Goal: Task Accomplishment & Management: Use online tool/utility

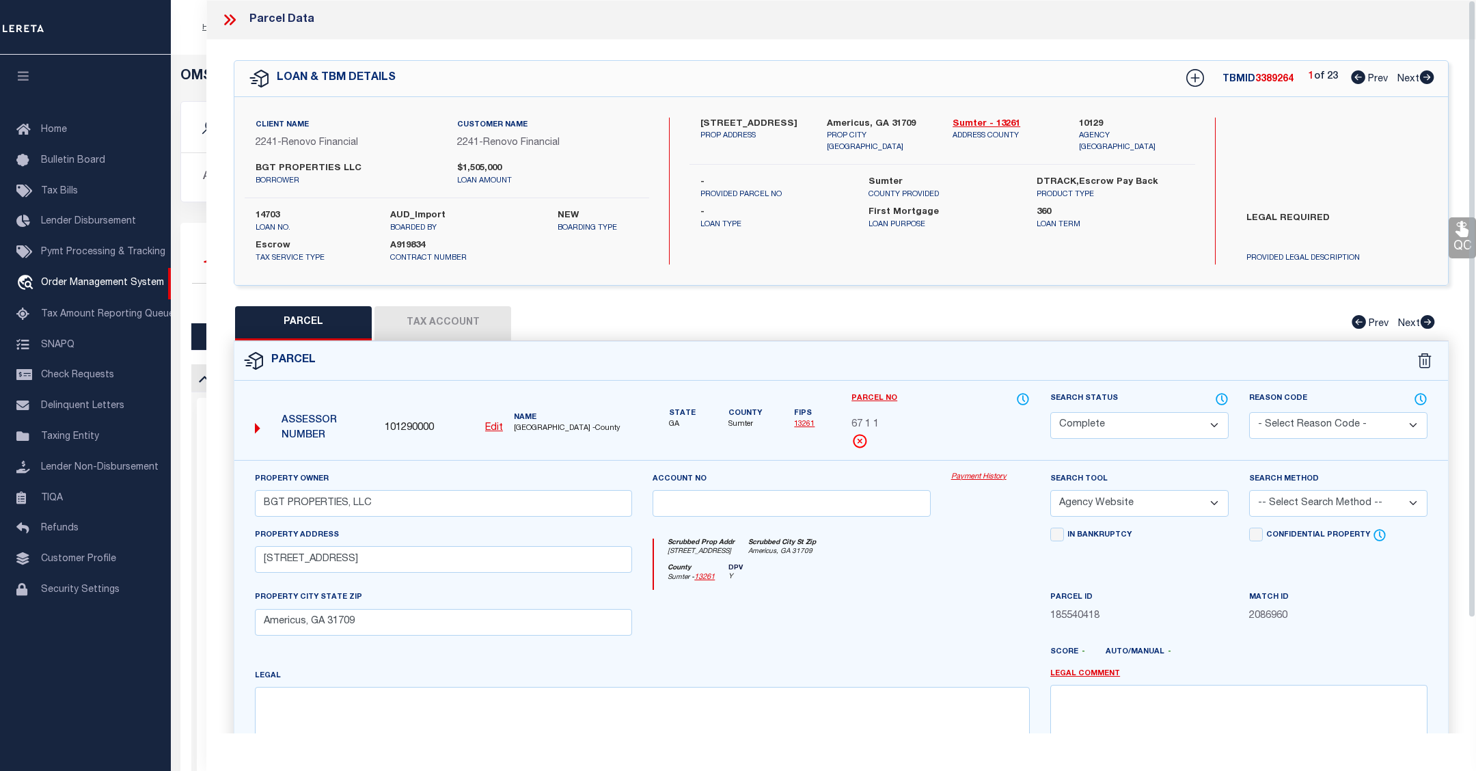
select select "200"
select select "CP"
select select "AGW"
drag, startPoint x: 1307, startPoint y: 707, endPoint x: 1447, endPoint y: 711, distance: 139.5
click at [1307, 707] on textarea at bounding box center [1238, 728] width 377 height 86
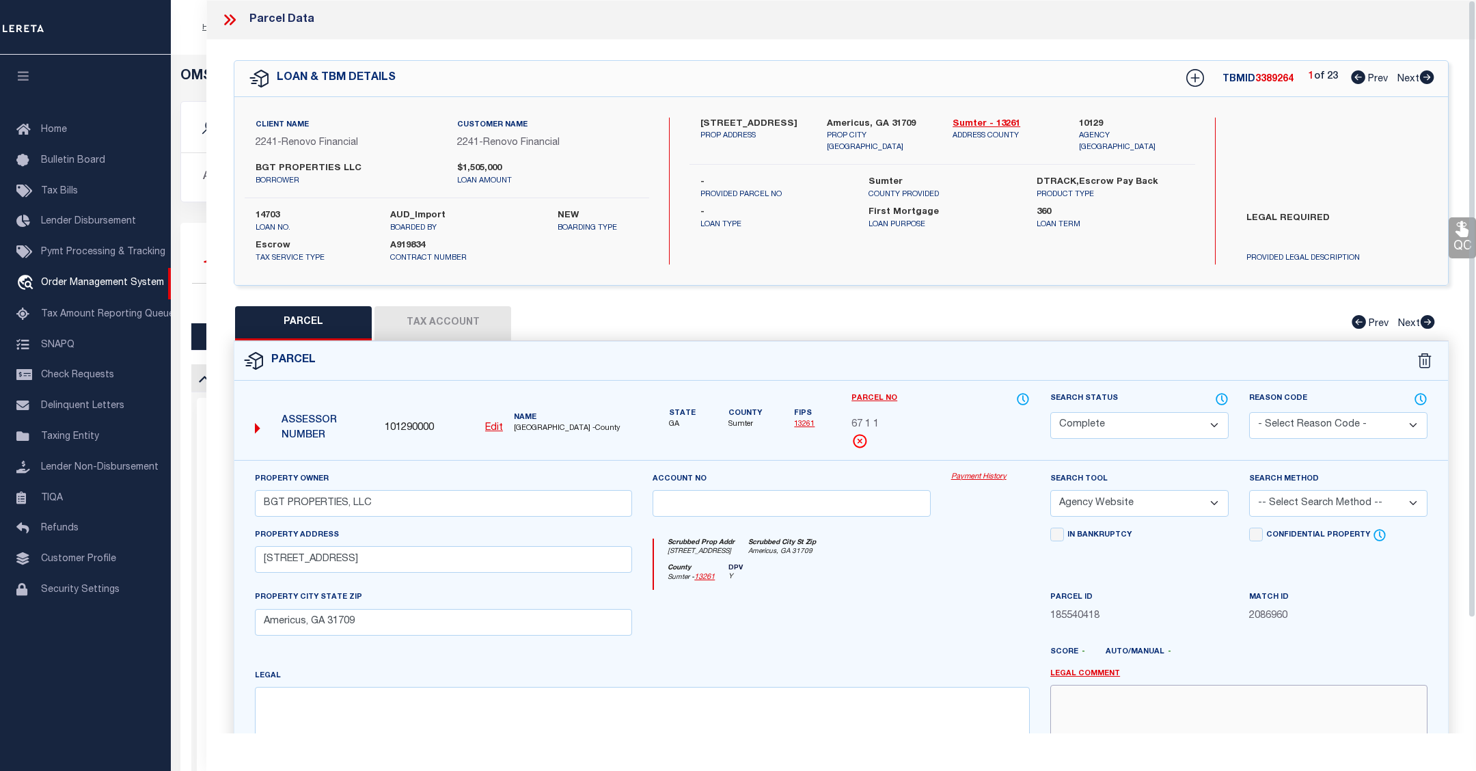
drag, startPoint x: 1285, startPoint y: 732, endPoint x: 1285, endPoint y: 666, distance: 65.6
click at [1285, 732] on textarea at bounding box center [1238, 728] width 377 height 86
click at [996, 478] on link "Payment History" at bounding box center [990, 477] width 79 height 12
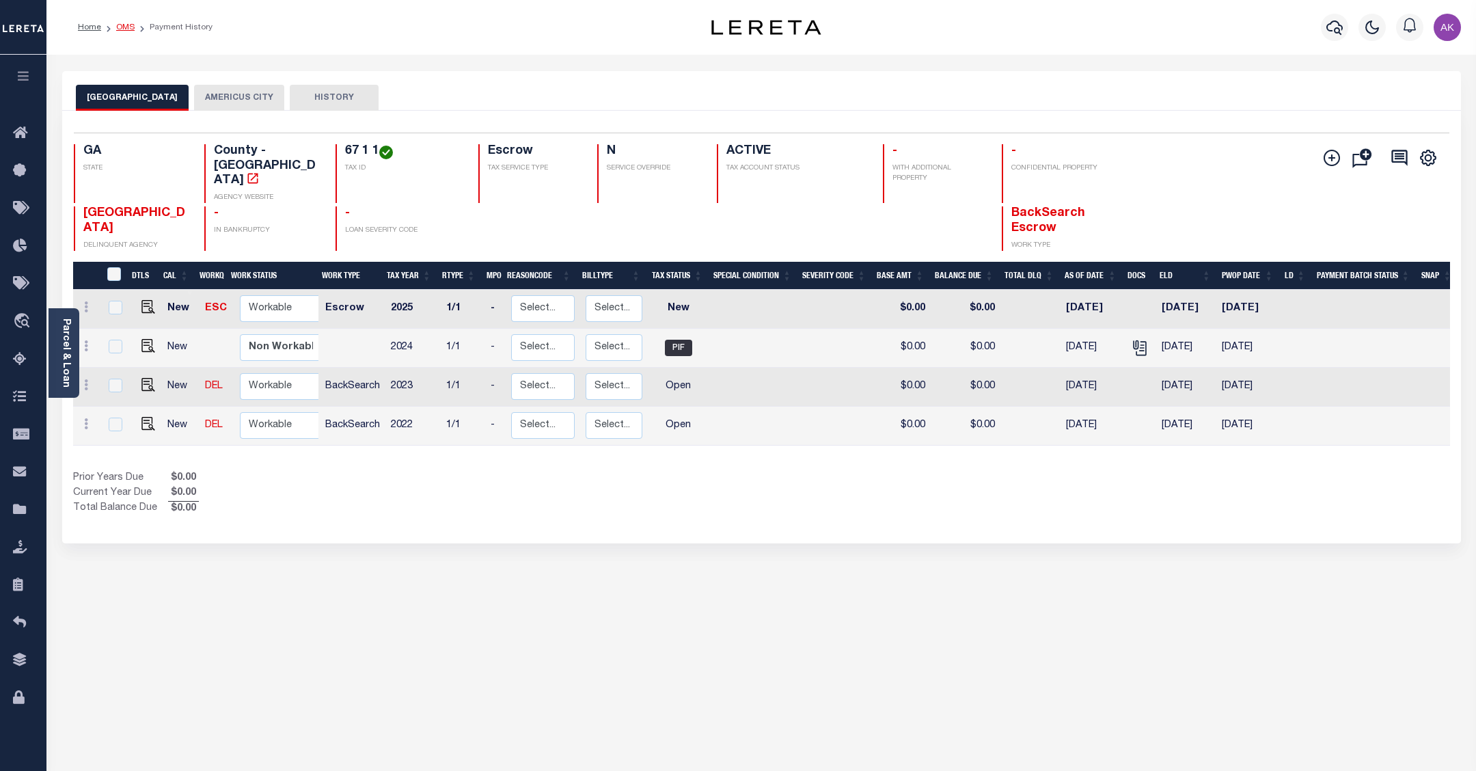
click at [127, 25] on link "OMS" at bounding box center [125, 27] width 18 height 8
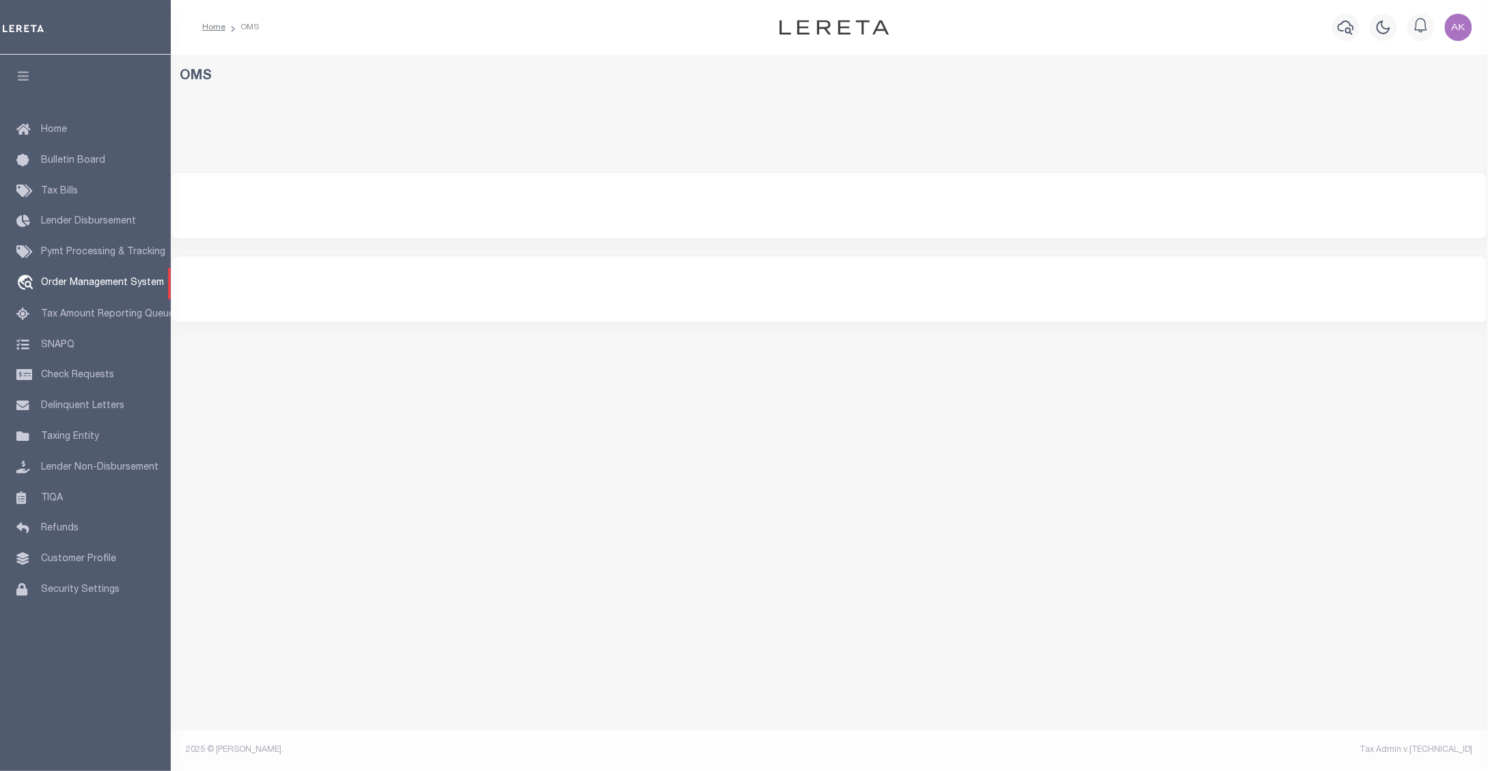
select select "200"
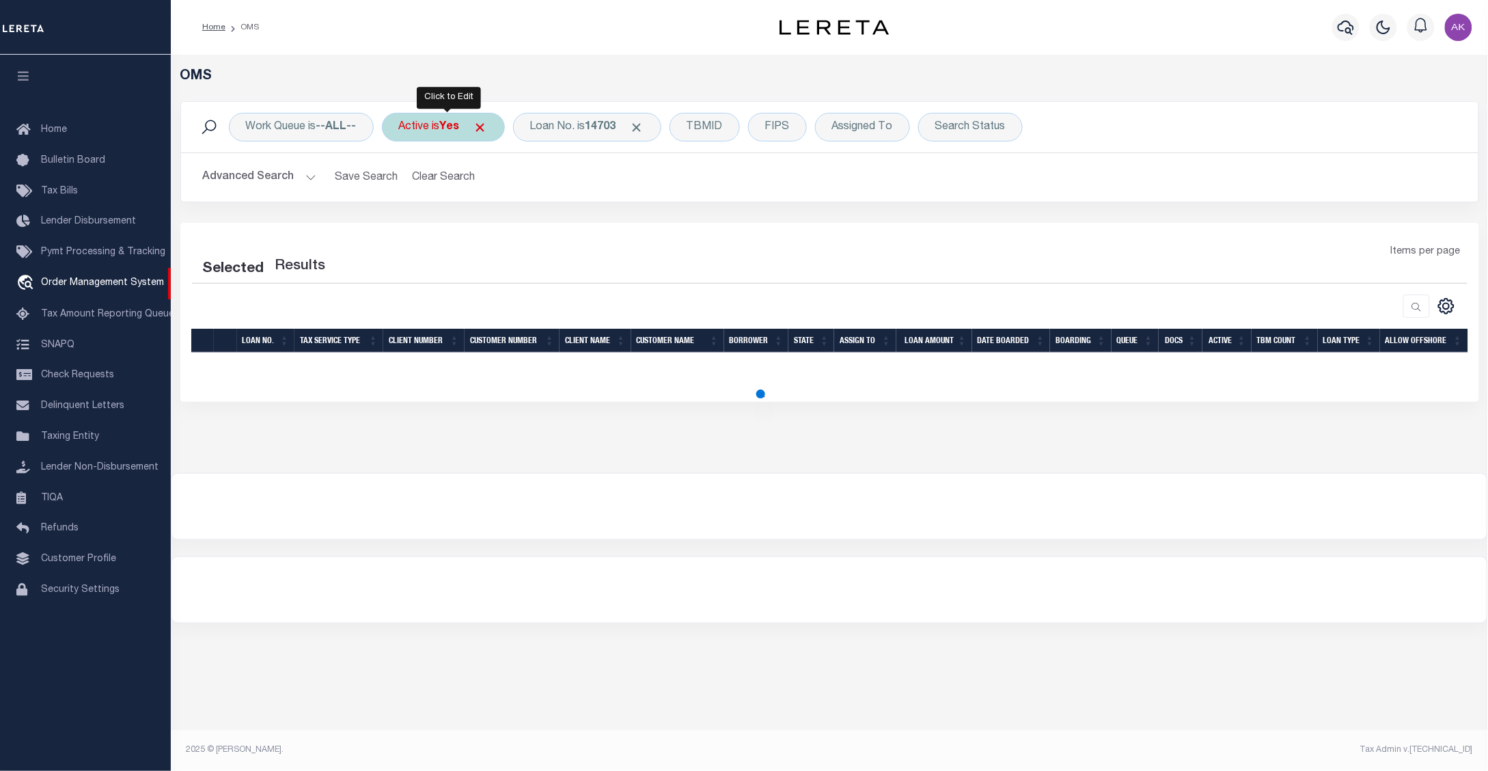
select select "200"
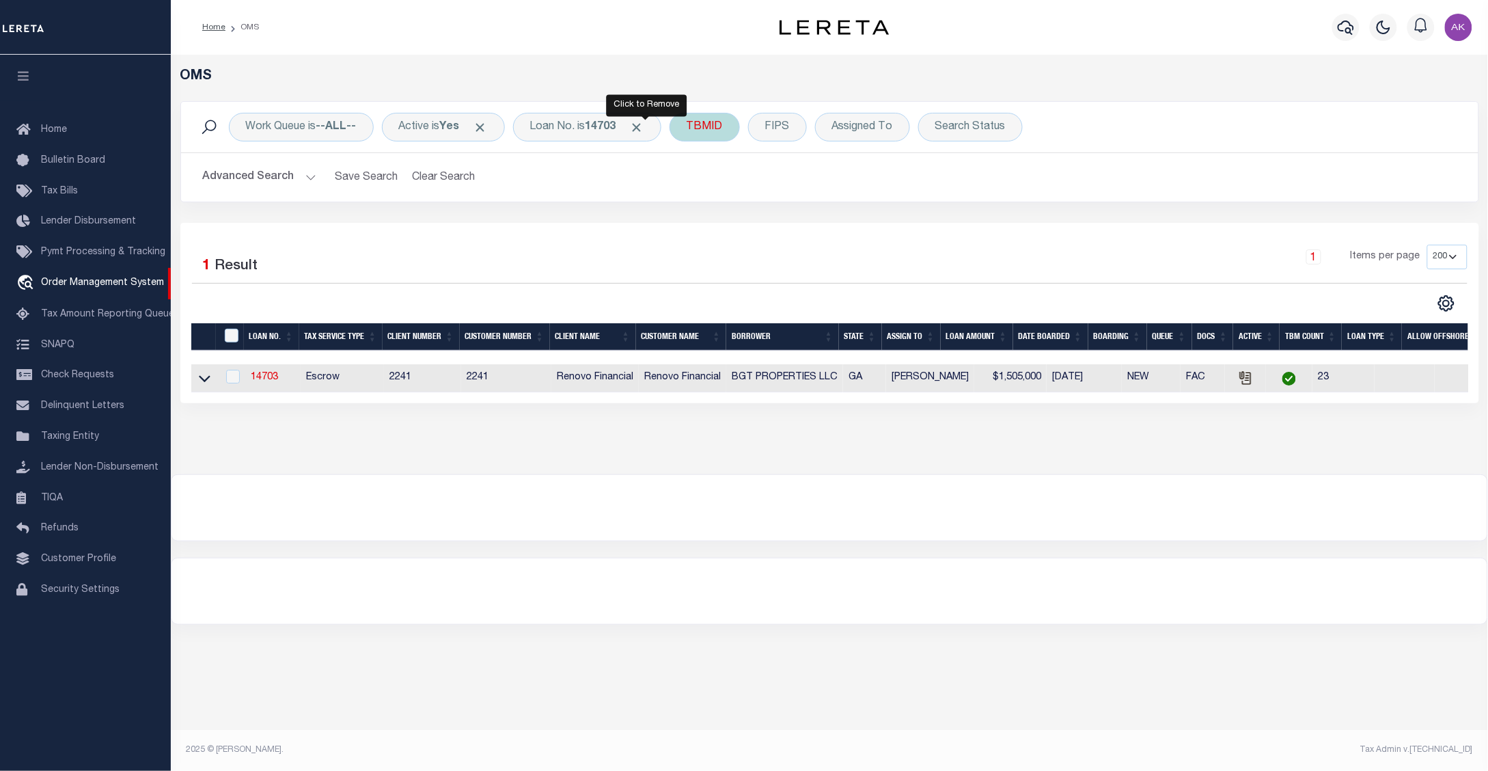
click at [644, 124] on span "Click to Remove" at bounding box center [637, 127] width 14 height 14
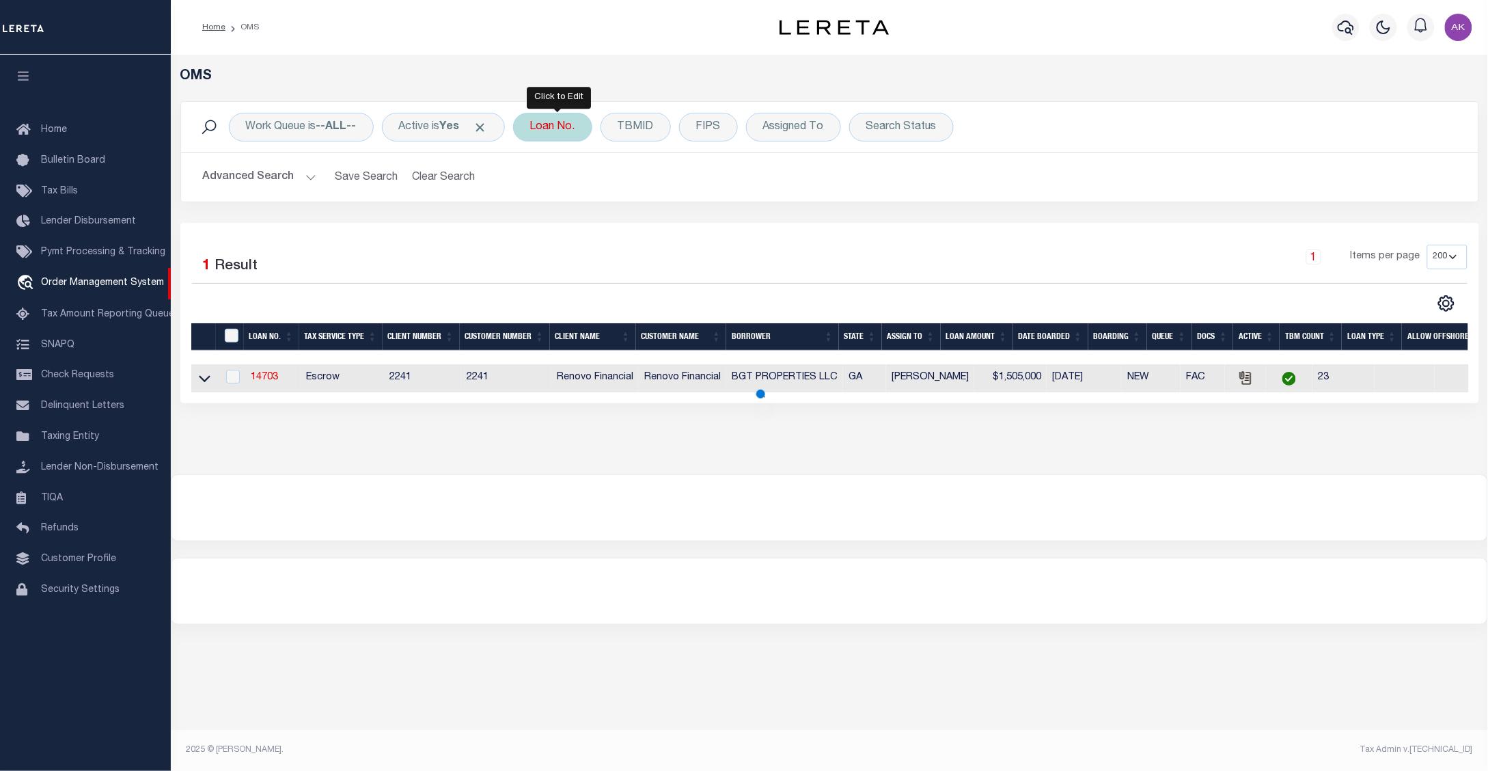
click at [562, 130] on div "Loan No." at bounding box center [552, 127] width 79 height 29
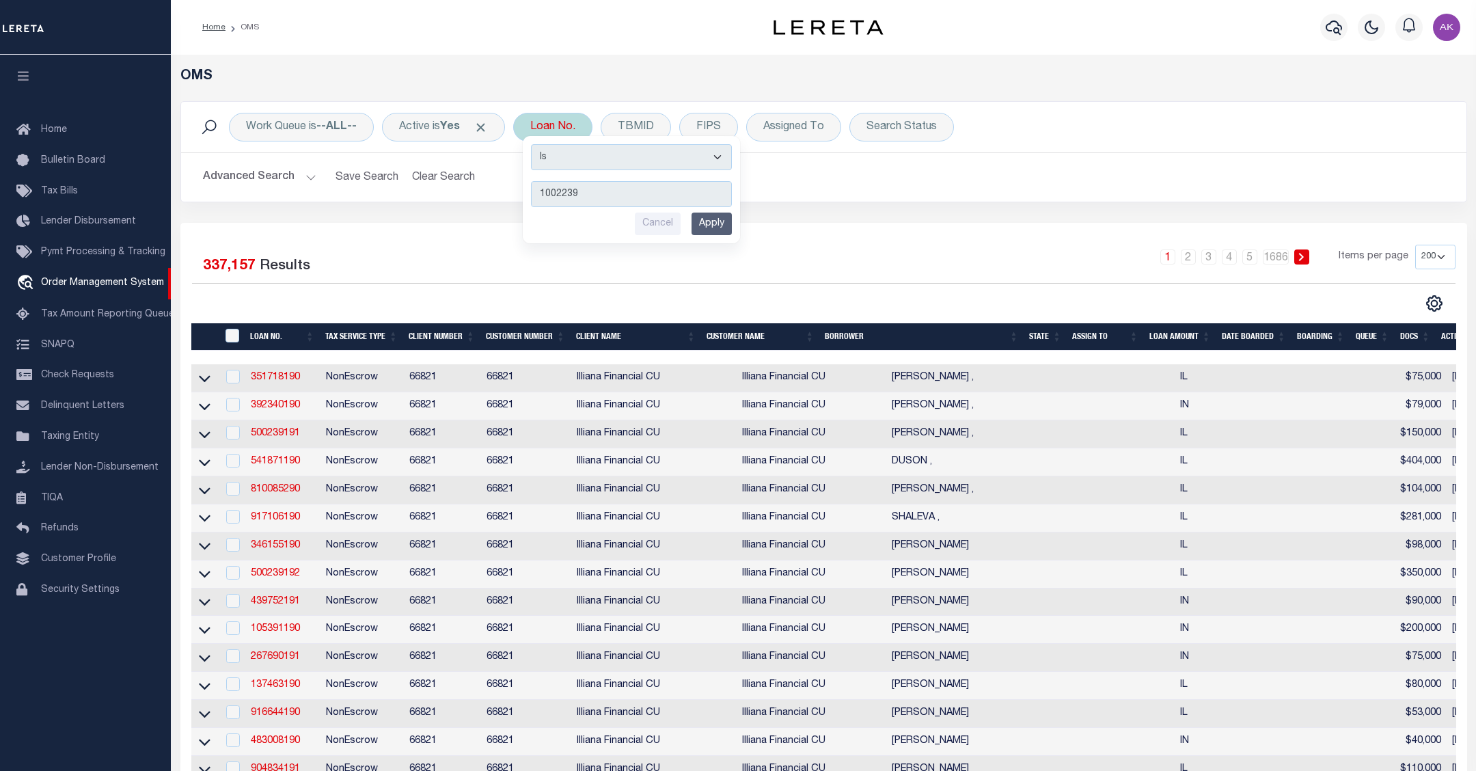
type input "10022398"
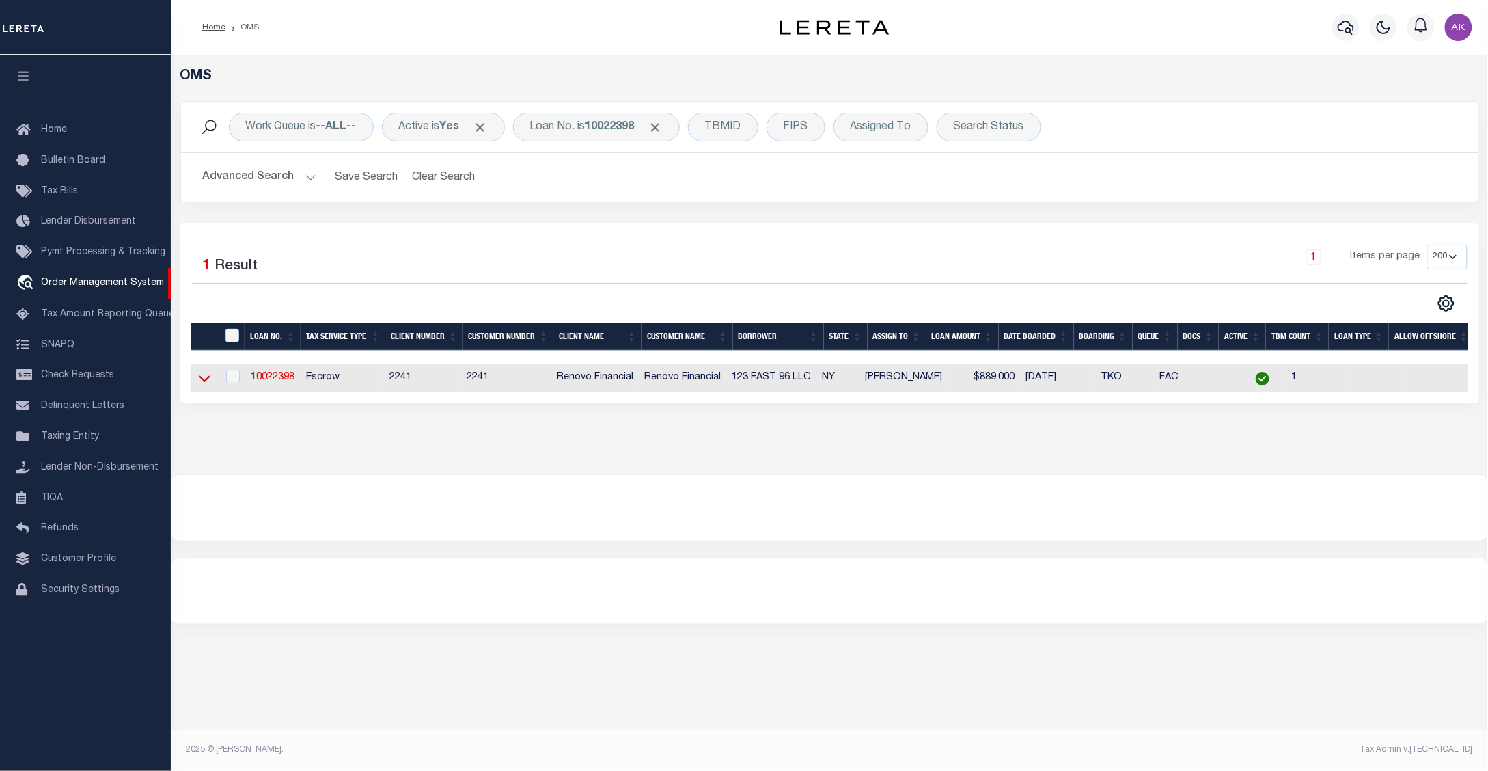
click at [205, 383] on icon at bounding box center [205, 378] width 12 height 14
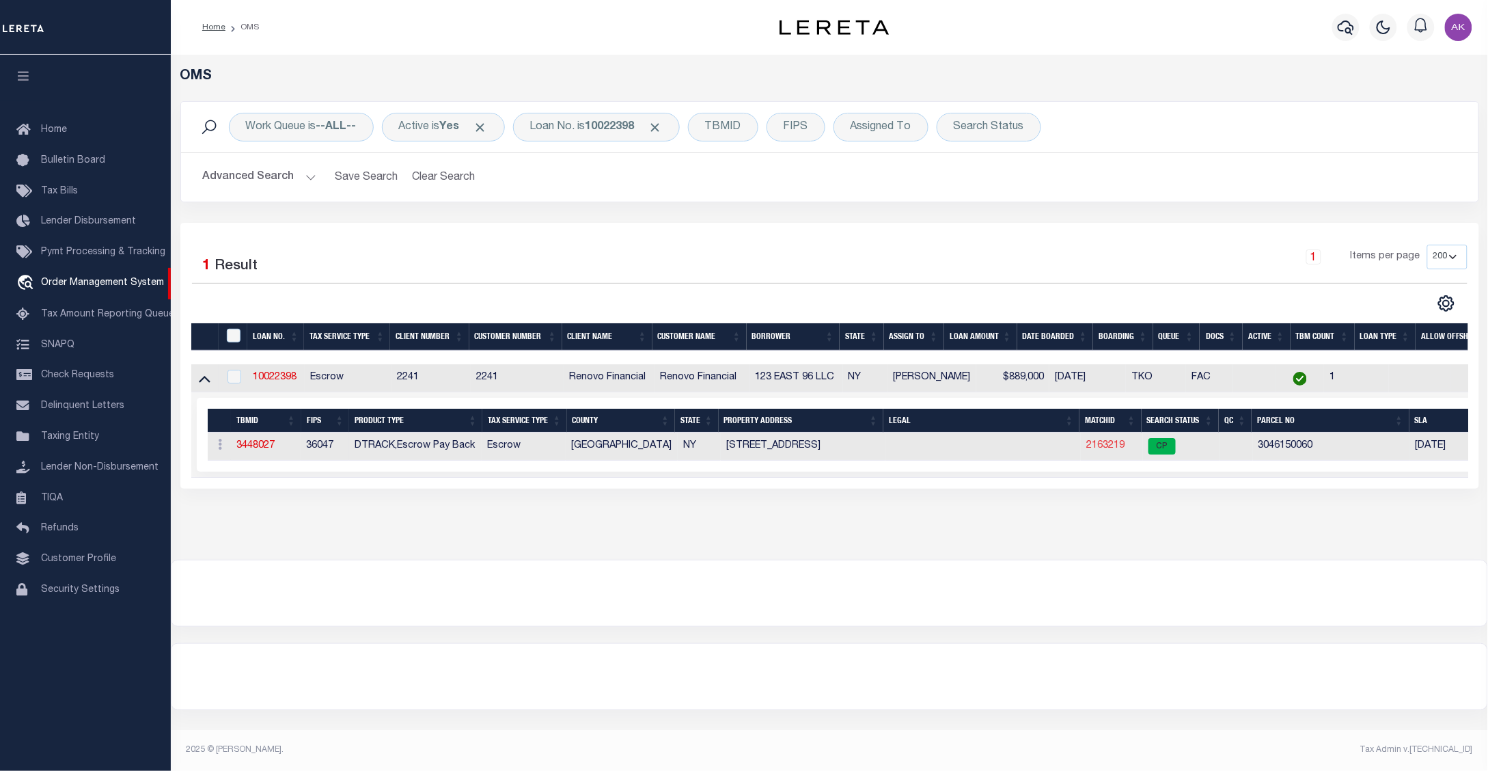
click at [1104, 450] on link "2163219" at bounding box center [1105, 446] width 38 height 10
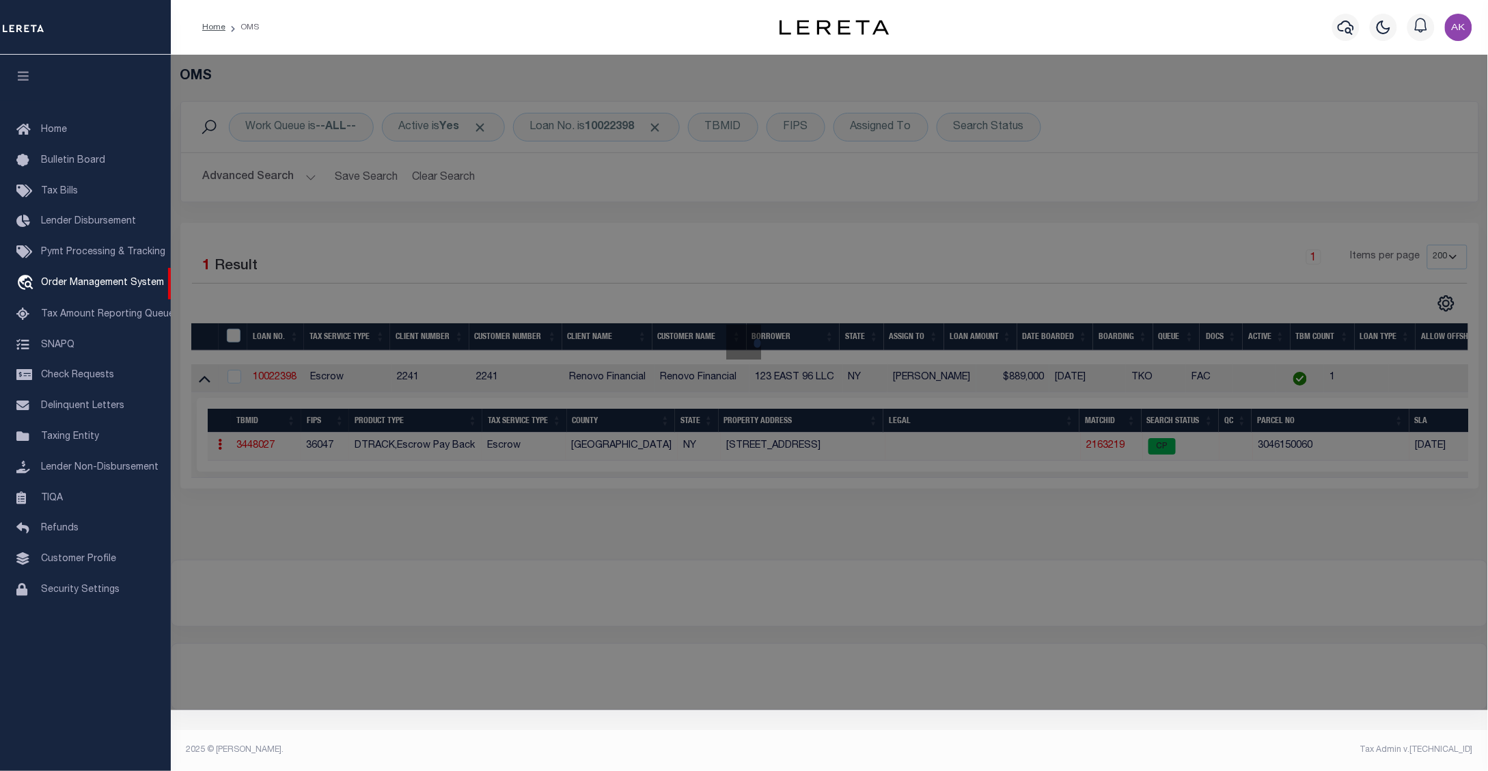
checkbox input "false"
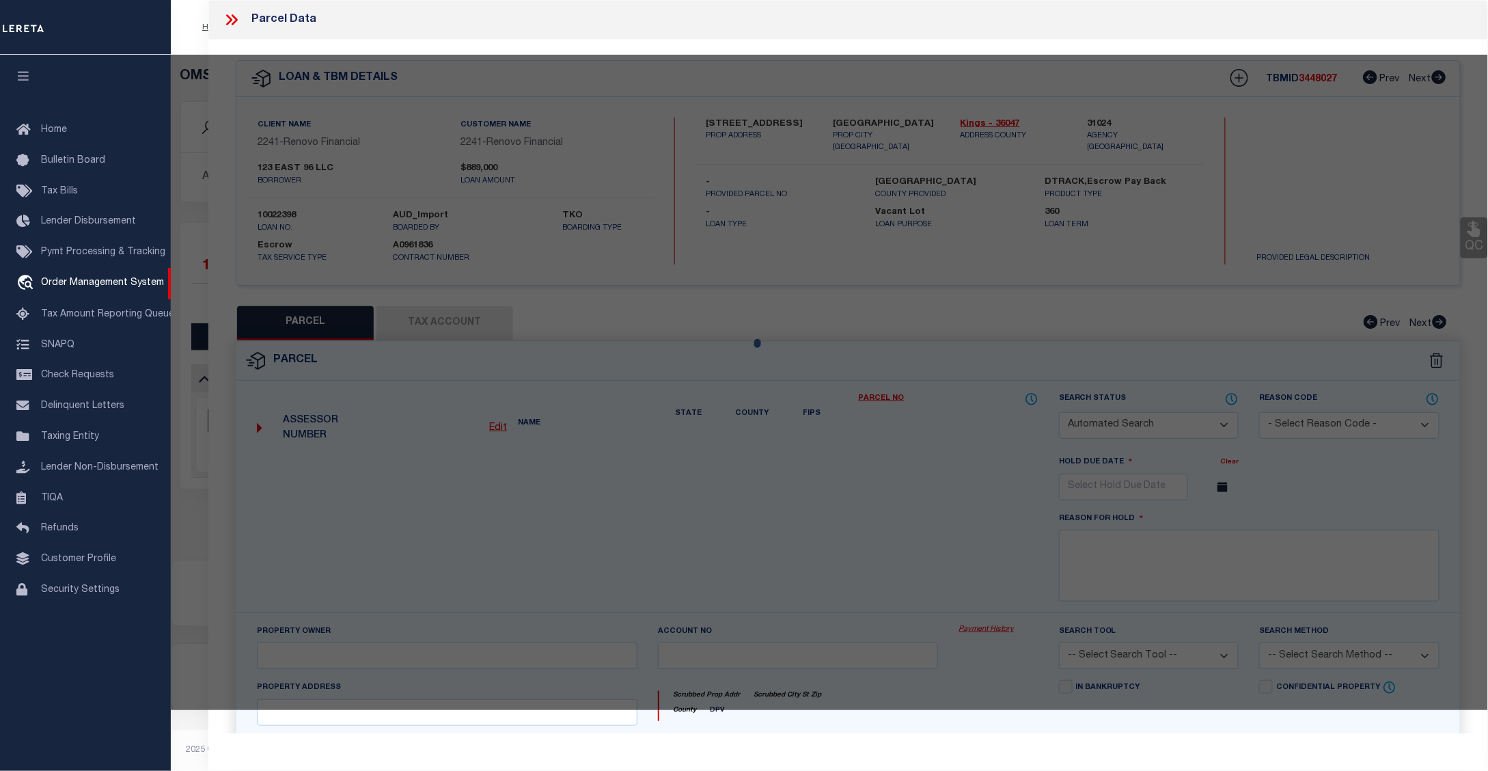
select select "CP"
type input "123 EAST 96 LLC"
select select "AGW"
select select "ADD"
type input "[STREET_ADDRESS]"
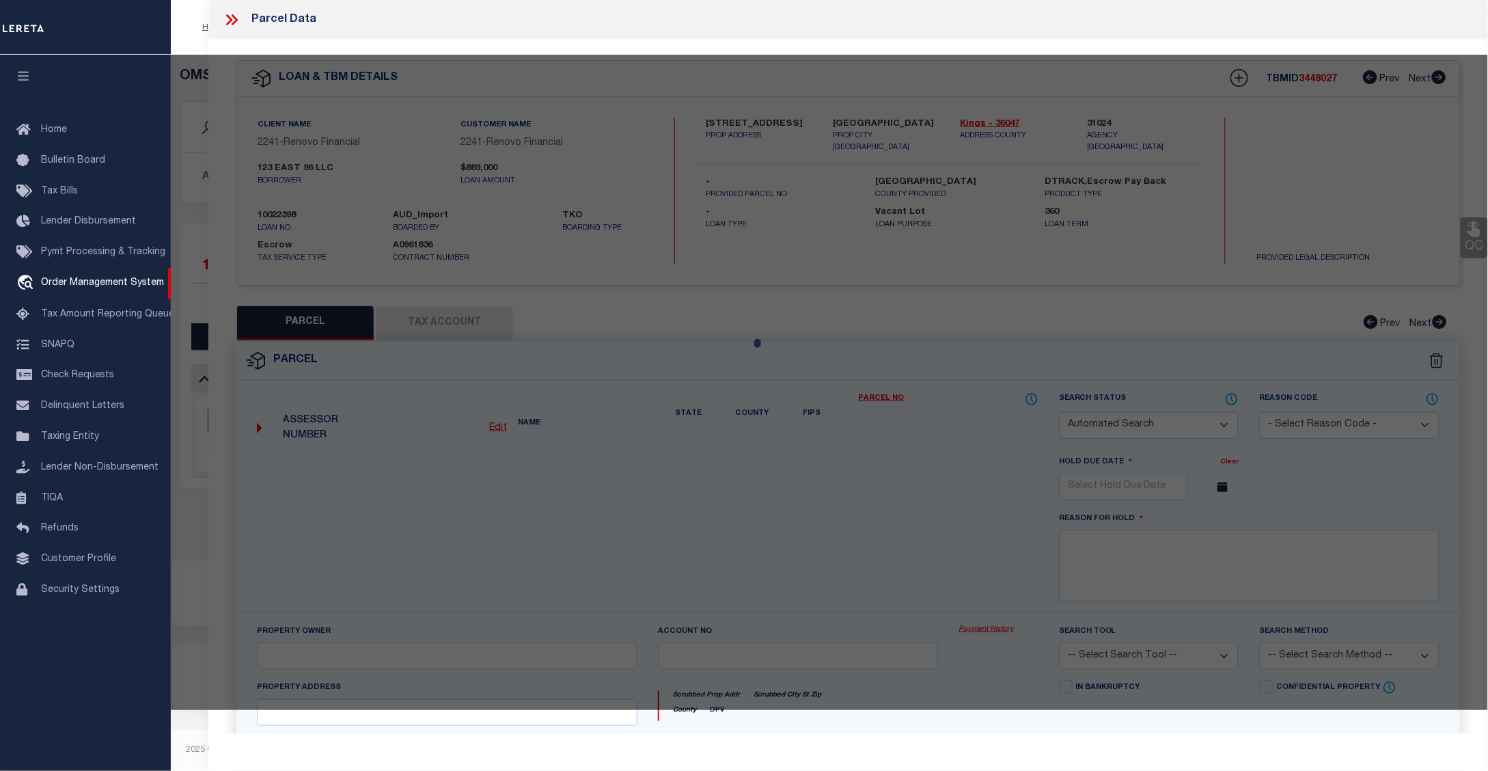
type input "[GEOGRAPHIC_DATA]"
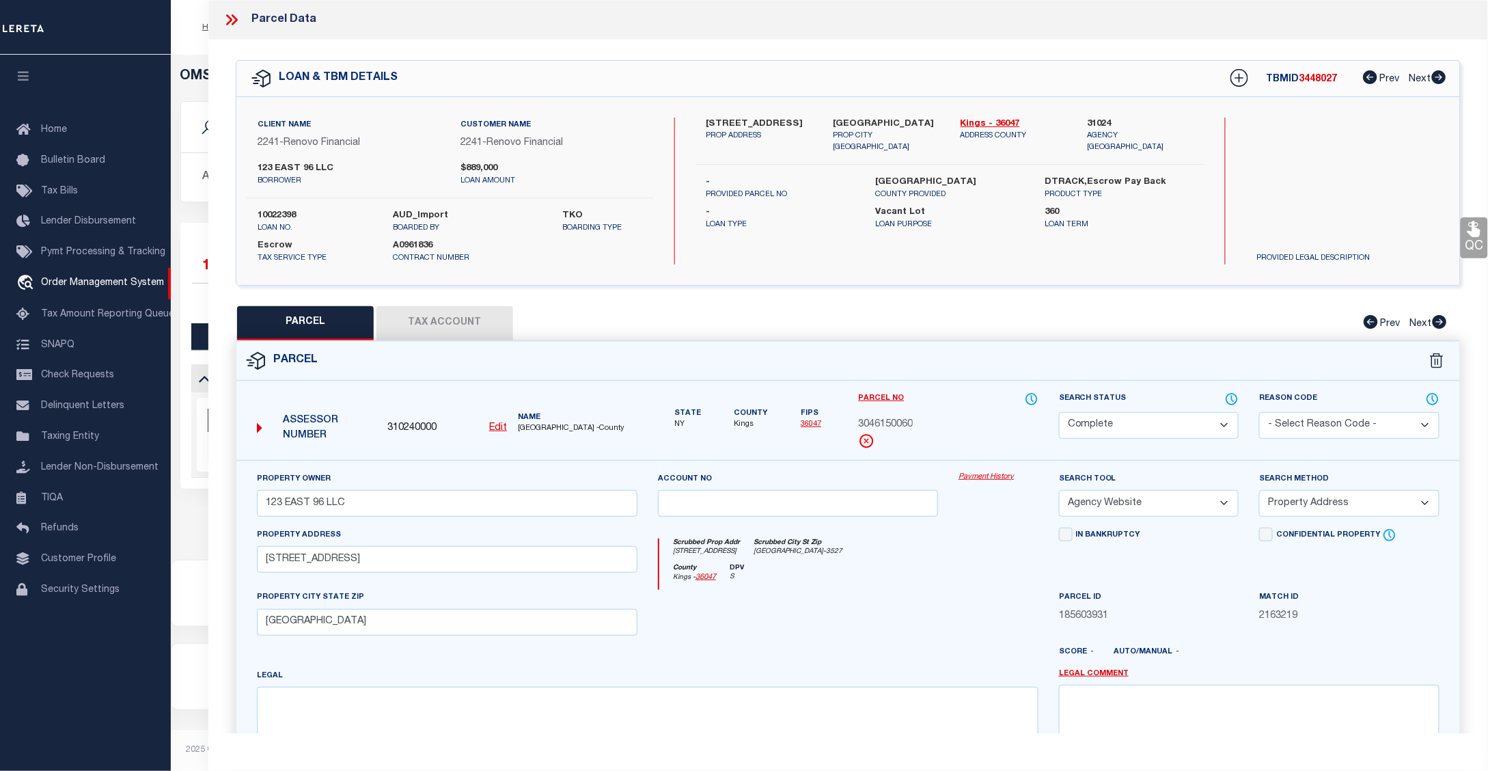
click at [987, 477] on link "Payment History" at bounding box center [999, 477] width 80 height 12
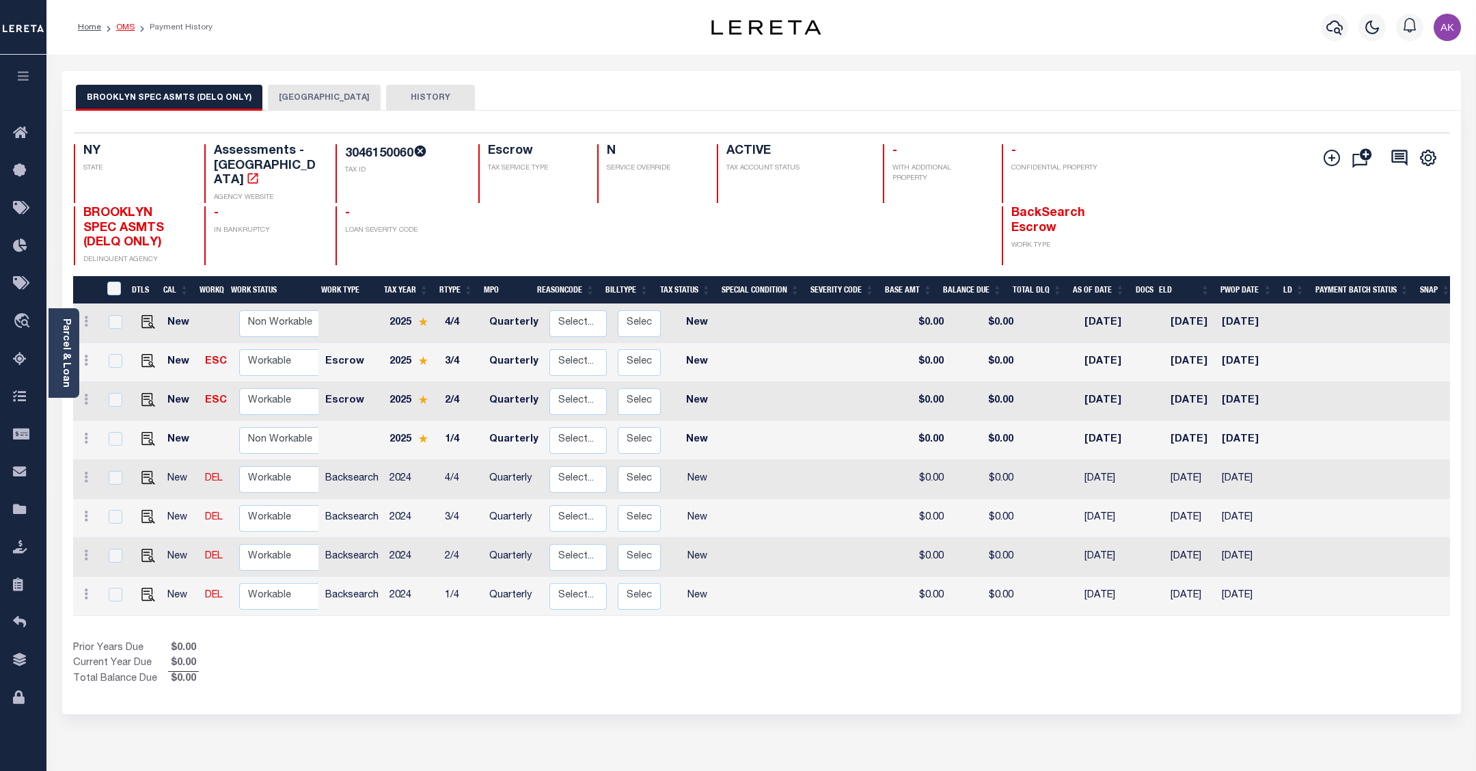
click at [124, 26] on link "OMS" at bounding box center [125, 27] width 18 height 8
click at [127, 25] on link "OMS" at bounding box center [125, 27] width 18 height 8
